Goal: Task Accomplishment & Management: Complete application form

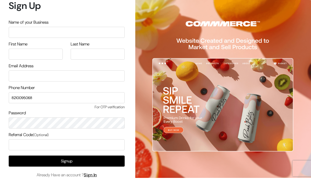
click at [32, 34] on input "text" at bounding box center [67, 32] width 116 height 11
type input "SWAG STORE"
click at [21, 52] on input "text" at bounding box center [36, 54] width 54 height 11
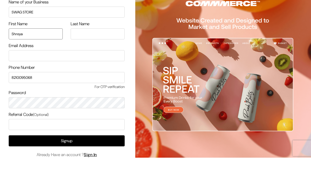
type input "Shreya"
click at [97, 49] on input "text" at bounding box center [98, 54] width 54 height 11
type input "[PERSON_NAME]"
click at [31, 71] on input "email" at bounding box center [67, 76] width 116 height 11
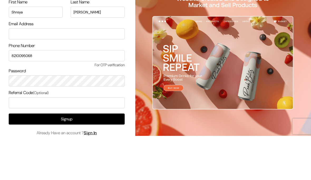
scroll to position [20, 0]
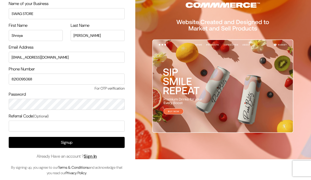
type input "[EMAIL_ADDRESS][DOMAIN_NAME]"
click at [90, 81] on input "8210095068" at bounding box center [67, 79] width 116 height 11
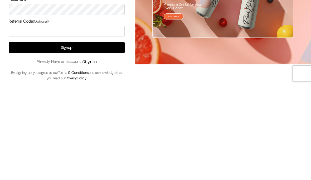
click at [101, 137] on button "Signup" at bounding box center [67, 142] width 116 height 11
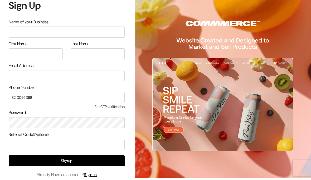
click at [97, 175] on link "Sign In" at bounding box center [90, 175] width 13 height 6
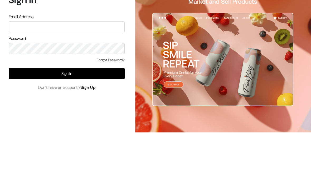
scroll to position [20, 0]
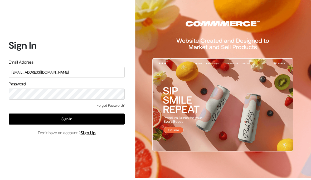
type input "[EMAIL_ADDRESS][DOMAIN_NAME]"
click at [103, 114] on button "Sign In" at bounding box center [67, 119] width 116 height 11
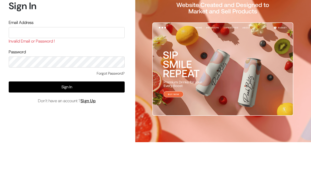
scroll to position [36, 0]
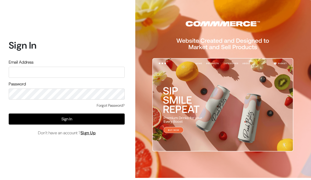
scroll to position [20, 0]
